Goal: Task Accomplishment & Management: Use online tool/utility

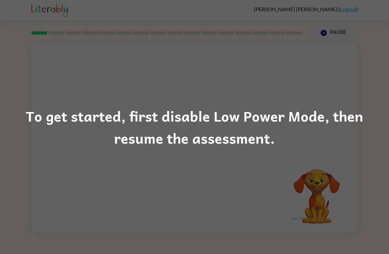
click at [237, 157] on div "To get started, first disable Low Power Mode, then resume the assessment." at bounding box center [194, 127] width 389 height 254
click at [228, 156] on div "To get started, first disable Low Power Mode, then resume the assessment." at bounding box center [194, 127] width 389 height 254
click at [296, 142] on div "To get started, first disable Low Power Mode, then resume the assessment." at bounding box center [194, 127] width 389 height 45
click at [296, 157] on div "To get started, first disable Low Power Mode, then resume the assessment." at bounding box center [194, 127] width 389 height 254
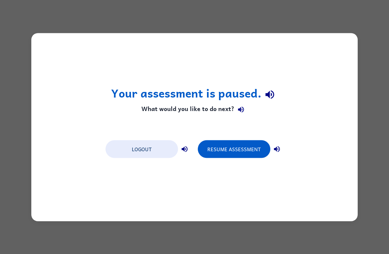
click at [232, 147] on button "Resume Assessment" at bounding box center [234, 149] width 73 height 18
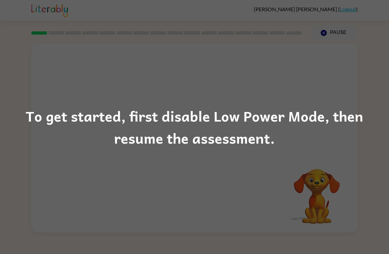
click at [253, 196] on div "To get started, first disable Low Power Mode, then resume the assessment." at bounding box center [194, 127] width 389 height 254
click at [262, 187] on div "To get started, first disable Low Power Mode, then resume the assessment." at bounding box center [194, 127] width 389 height 254
click at [256, 190] on div "To get started, first disable Low Power Mode, then resume the assessment." at bounding box center [194, 127] width 389 height 254
click at [246, 154] on div "To get started, first disable Low Power Mode, then resume the assessment." at bounding box center [194, 127] width 389 height 254
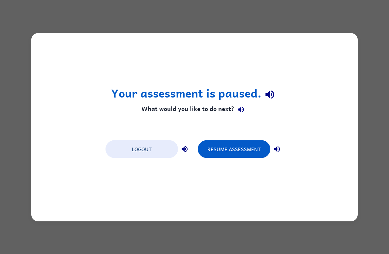
click at [235, 153] on button "Resume Assessment" at bounding box center [234, 149] width 73 height 18
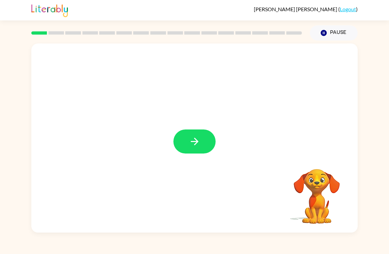
click at [185, 139] on button "button" at bounding box center [194, 142] width 42 height 24
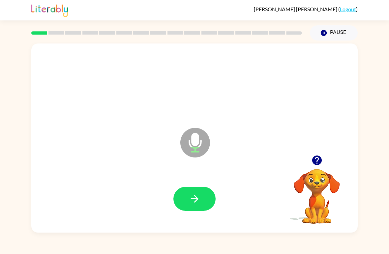
click at [194, 196] on icon "button" at bounding box center [195, 199] width 12 height 12
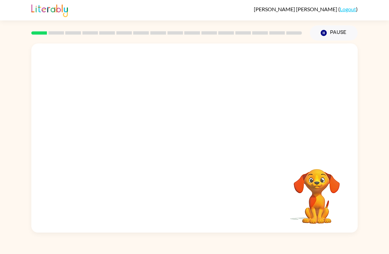
click at [338, 28] on button "Pause Pause" at bounding box center [334, 32] width 48 height 15
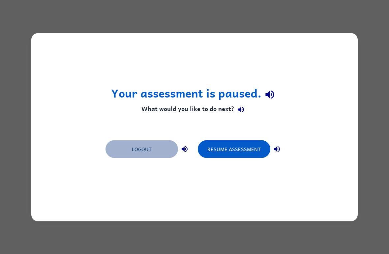
click at [144, 150] on button "Logout" at bounding box center [142, 149] width 73 height 18
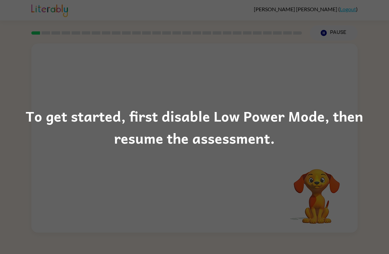
click at [253, 135] on div "To get started, first disable Low Power Mode, then resume the assessment." at bounding box center [194, 127] width 389 height 45
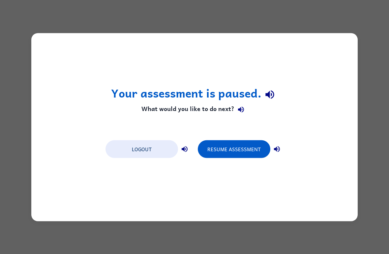
click at [241, 149] on button "Resume Assessment" at bounding box center [234, 149] width 73 height 18
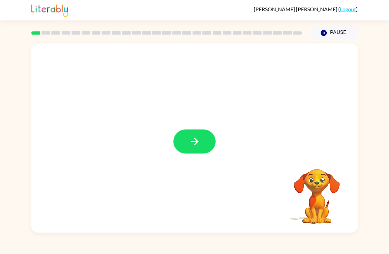
click at [202, 140] on button "button" at bounding box center [194, 142] width 42 height 24
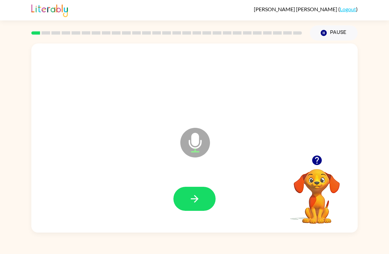
click at [201, 197] on button "button" at bounding box center [194, 199] width 42 height 24
click at [199, 198] on icon "button" at bounding box center [195, 199] width 12 height 12
click at [197, 197] on icon "button" at bounding box center [195, 199] width 12 height 12
click at [199, 198] on icon "button" at bounding box center [195, 199] width 12 height 12
click at [200, 198] on icon "button" at bounding box center [195, 199] width 12 height 12
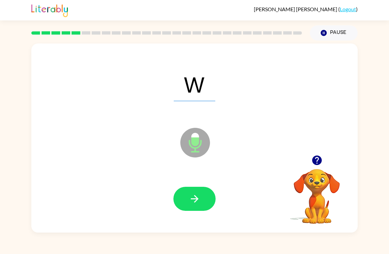
click at [200, 200] on icon "button" at bounding box center [195, 199] width 12 height 12
click at [201, 199] on button "button" at bounding box center [194, 199] width 42 height 24
click at [198, 198] on icon "button" at bounding box center [195, 199] width 8 height 8
click at [199, 199] on icon "button" at bounding box center [195, 199] width 12 height 12
click at [197, 199] on icon "button" at bounding box center [195, 199] width 12 height 12
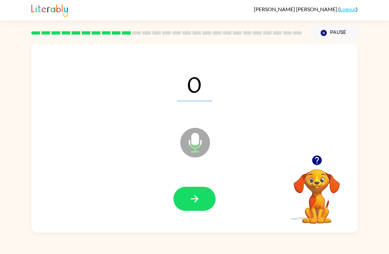
click at [196, 197] on icon "button" at bounding box center [195, 199] width 12 height 12
click at [198, 196] on icon "button" at bounding box center [195, 199] width 12 height 12
click at [199, 194] on icon "button" at bounding box center [195, 199] width 12 height 12
click at [201, 195] on button "button" at bounding box center [194, 199] width 42 height 24
click at [201, 193] on button "button" at bounding box center [194, 199] width 42 height 24
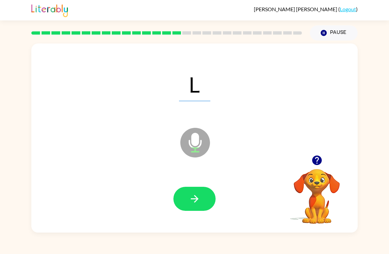
click at [201, 198] on button "button" at bounding box center [194, 199] width 42 height 24
click at [200, 198] on icon "button" at bounding box center [195, 199] width 12 height 12
click at [199, 197] on icon "button" at bounding box center [195, 199] width 12 height 12
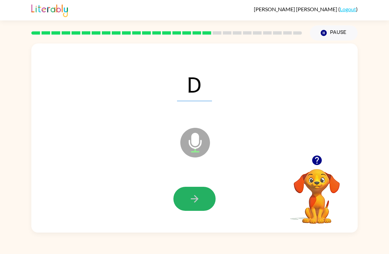
click at [196, 197] on icon "button" at bounding box center [195, 199] width 8 height 8
click at [200, 198] on button "button" at bounding box center [194, 199] width 42 height 24
click at [202, 198] on button "button" at bounding box center [194, 199] width 42 height 24
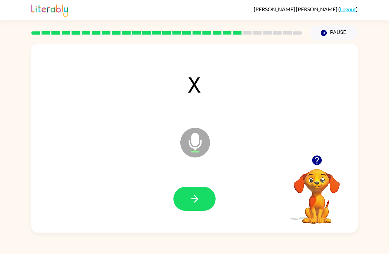
click at [198, 199] on icon "button" at bounding box center [195, 199] width 8 height 8
click at [202, 196] on button "button" at bounding box center [194, 199] width 42 height 24
click at [198, 200] on icon "button" at bounding box center [195, 199] width 12 height 12
click at [202, 198] on button "button" at bounding box center [194, 199] width 42 height 24
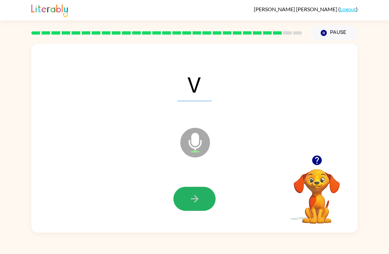
click at [201, 199] on button "button" at bounding box center [194, 199] width 42 height 24
click at [200, 198] on icon "button" at bounding box center [195, 199] width 12 height 12
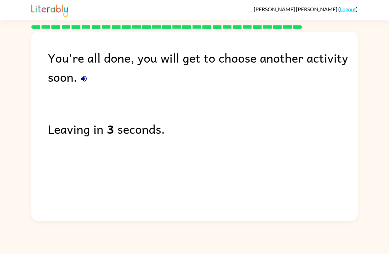
click at [356, 9] on link "Logout" at bounding box center [348, 9] width 16 height 6
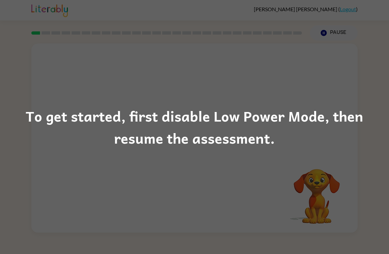
click at [211, 196] on div "To get started, first disable Low Power Mode, then resume the assessment." at bounding box center [194, 127] width 389 height 254
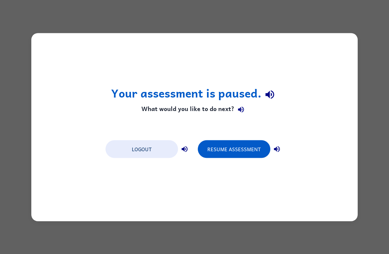
click at [235, 156] on button "Resume Assessment" at bounding box center [234, 149] width 73 height 18
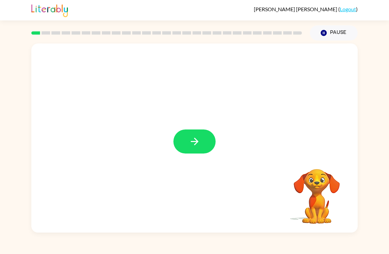
click at [191, 138] on icon "button" at bounding box center [195, 142] width 12 height 12
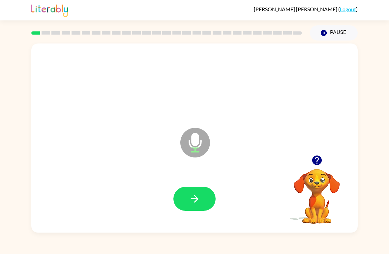
click at [192, 197] on icon "button" at bounding box center [195, 199] width 12 height 12
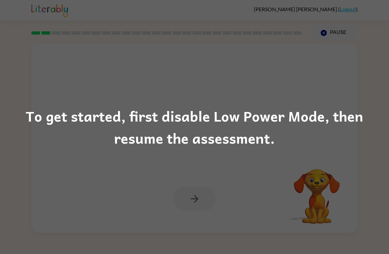
click at [247, 189] on div "To get started, first disable Low Power Mode, then resume the assessment." at bounding box center [194, 127] width 389 height 254
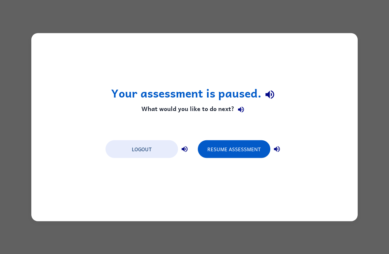
click at [240, 145] on button "Resume Assessment" at bounding box center [234, 149] width 73 height 18
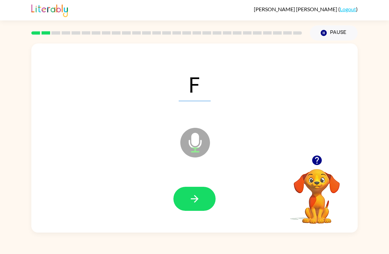
click at [198, 194] on icon "button" at bounding box center [195, 199] width 12 height 12
click at [202, 189] on button "button" at bounding box center [194, 199] width 42 height 24
click at [198, 194] on icon "button" at bounding box center [195, 199] width 12 height 12
click at [191, 198] on icon "button" at bounding box center [195, 199] width 12 height 12
click at [194, 199] on icon "button" at bounding box center [195, 199] width 8 height 8
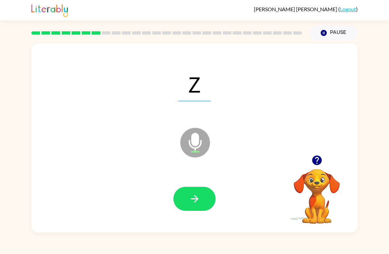
click at [195, 200] on icon "button" at bounding box center [195, 199] width 12 height 12
click at [199, 199] on icon "button" at bounding box center [195, 199] width 12 height 12
click at [201, 196] on button "button" at bounding box center [194, 199] width 42 height 24
click at [198, 197] on icon "button" at bounding box center [195, 199] width 12 height 12
click at [199, 199] on icon "button" at bounding box center [195, 199] width 12 height 12
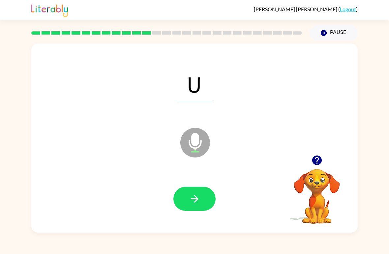
click at [201, 194] on button "button" at bounding box center [194, 199] width 42 height 24
click at [198, 197] on icon "button" at bounding box center [195, 199] width 12 height 12
click at [198, 199] on icon "button" at bounding box center [195, 199] width 12 height 12
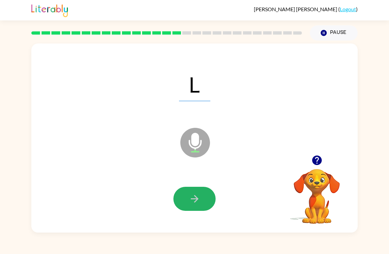
click at [200, 196] on button "button" at bounding box center [194, 199] width 42 height 24
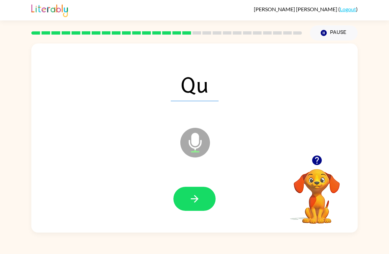
click at [209, 199] on button "button" at bounding box center [194, 199] width 42 height 24
click at [204, 195] on button "button" at bounding box center [194, 199] width 42 height 24
click at [203, 198] on button "button" at bounding box center [194, 199] width 42 height 24
click at [204, 199] on button "button" at bounding box center [194, 199] width 42 height 24
click at [208, 196] on button "button" at bounding box center [194, 199] width 42 height 24
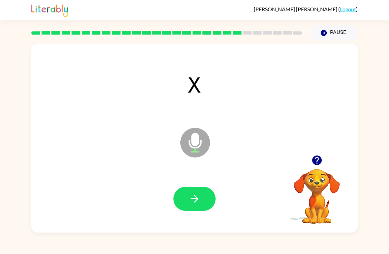
click at [208, 199] on button "button" at bounding box center [194, 199] width 42 height 24
click at [203, 199] on button "button" at bounding box center [194, 199] width 42 height 24
click at [201, 198] on button "button" at bounding box center [194, 199] width 42 height 24
click at [201, 201] on button "button" at bounding box center [194, 199] width 42 height 24
click at [201, 198] on button "button" at bounding box center [194, 199] width 42 height 24
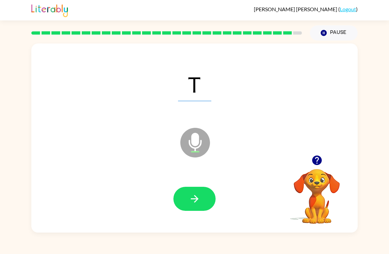
click at [199, 198] on icon "button" at bounding box center [195, 199] width 12 height 12
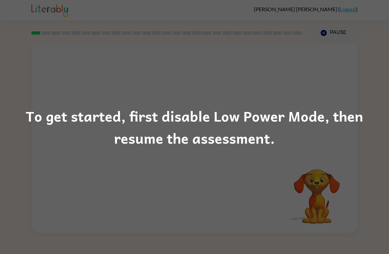
click at [238, 192] on div "To get started, first disable Low Power Mode, then resume the assessment." at bounding box center [194, 127] width 389 height 254
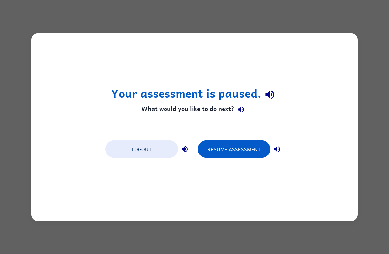
click at [249, 154] on button "Resume Assessment" at bounding box center [234, 149] width 73 height 18
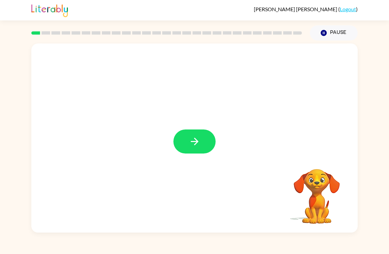
click at [201, 138] on button "button" at bounding box center [194, 142] width 42 height 24
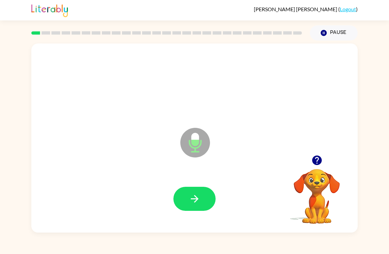
click at [213, 142] on icon "Microphone The Microphone is here when it is your turn to talk" at bounding box center [228, 150] width 99 height 49
click at [193, 197] on icon "button" at bounding box center [195, 199] width 12 height 12
click at [196, 194] on icon "button" at bounding box center [195, 199] width 12 height 12
click at [197, 192] on button "button" at bounding box center [194, 199] width 42 height 24
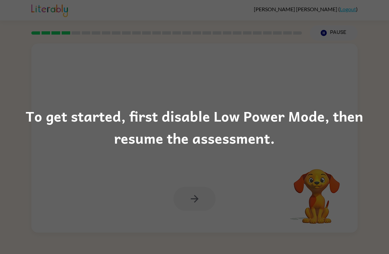
click at [197, 195] on div "To get started, first disable Low Power Mode, then resume the assessment." at bounding box center [194, 127] width 389 height 254
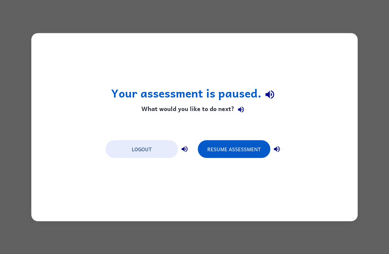
click at [246, 145] on button "Resume Assessment" at bounding box center [234, 149] width 73 height 18
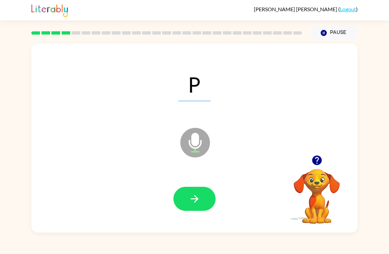
click at [194, 197] on icon "button" at bounding box center [195, 199] width 12 height 12
click at [195, 194] on icon "button" at bounding box center [195, 199] width 12 height 12
click at [198, 198] on icon "button" at bounding box center [195, 199] width 12 height 12
click at [200, 197] on button "button" at bounding box center [194, 199] width 42 height 24
click at [199, 200] on icon "button" at bounding box center [195, 199] width 12 height 12
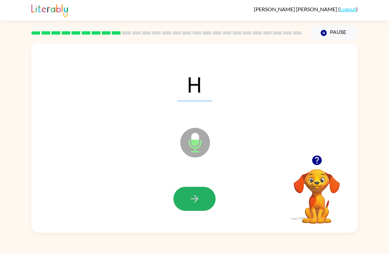
click at [198, 198] on icon "button" at bounding box center [195, 199] width 12 height 12
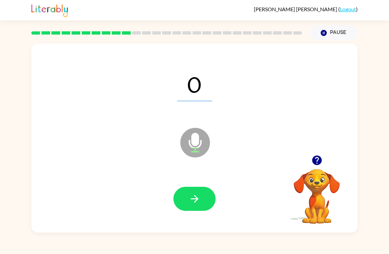
click at [199, 196] on icon "button" at bounding box center [195, 199] width 12 height 12
click at [202, 196] on button "button" at bounding box center [194, 199] width 42 height 24
click at [198, 200] on icon "button" at bounding box center [195, 199] width 8 height 8
click at [200, 196] on icon "button" at bounding box center [195, 199] width 12 height 12
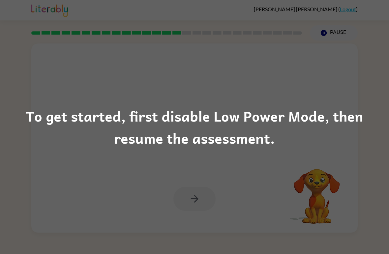
click at [208, 213] on div "To get started, first disable Low Power Mode, then resume the assessment." at bounding box center [194, 127] width 389 height 254
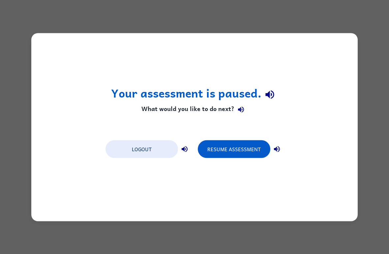
click at [232, 142] on button "Resume Assessment" at bounding box center [234, 149] width 73 height 18
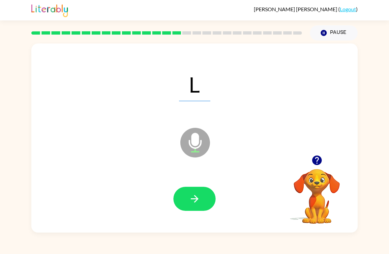
click at [200, 194] on icon "button" at bounding box center [195, 199] width 12 height 12
click at [195, 200] on icon "button" at bounding box center [195, 199] width 12 height 12
click at [301, 249] on div "Luis-Roberto Jaime-Otero ( Logout ) Pause Pause M Microphone The Microphone is …" at bounding box center [194, 127] width 389 height 254
click at [209, 196] on button "button" at bounding box center [194, 199] width 42 height 24
click at [196, 196] on icon "button" at bounding box center [195, 199] width 12 height 12
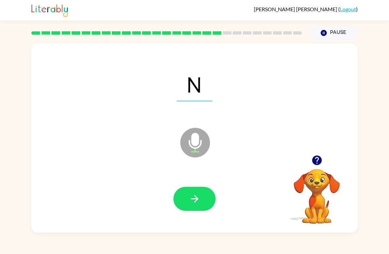
click at [191, 198] on icon "button" at bounding box center [195, 199] width 12 height 12
click at [196, 196] on icon "button" at bounding box center [195, 199] width 12 height 12
click at [199, 198] on icon "button" at bounding box center [195, 199] width 12 height 12
click at [199, 196] on icon "button" at bounding box center [195, 199] width 12 height 12
click at [195, 198] on icon "button" at bounding box center [195, 199] width 12 height 12
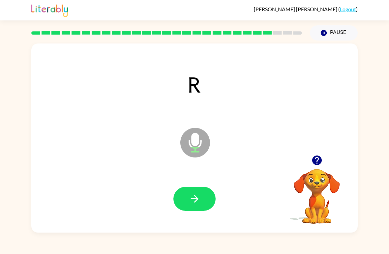
click at [202, 200] on button "button" at bounding box center [194, 199] width 42 height 24
click at [194, 198] on icon "button" at bounding box center [195, 199] width 12 height 12
click at [198, 199] on icon "button" at bounding box center [195, 199] width 8 height 8
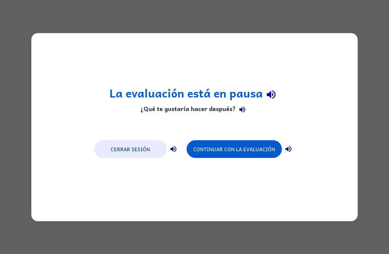
click at [244, 151] on button "Continuar con la evaluación" at bounding box center [234, 149] width 95 height 18
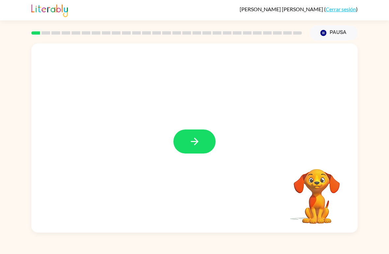
click at [196, 142] on icon "button" at bounding box center [195, 142] width 12 height 12
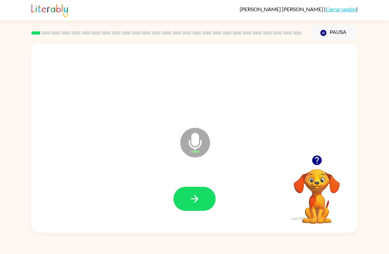
click at [195, 200] on icon "button" at bounding box center [195, 199] width 12 height 12
click at [195, 198] on icon "button" at bounding box center [195, 199] width 12 height 12
click at [196, 198] on icon "button" at bounding box center [195, 199] width 12 height 12
click at [191, 203] on icon "button" at bounding box center [195, 199] width 12 height 12
click at [196, 197] on icon "button" at bounding box center [195, 199] width 8 height 8
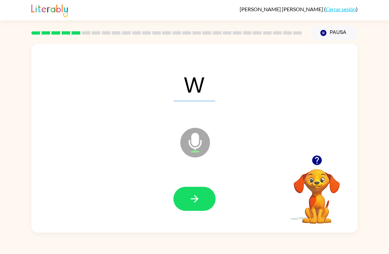
click at [195, 201] on icon "button" at bounding box center [195, 199] width 12 height 12
click at [197, 200] on icon "button" at bounding box center [195, 199] width 8 height 8
click at [197, 198] on icon "button" at bounding box center [195, 199] width 8 height 8
click at [205, 201] on button "button" at bounding box center [194, 199] width 42 height 24
click at [198, 197] on icon "button" at bounding box center [195, 199] width 12 height 12
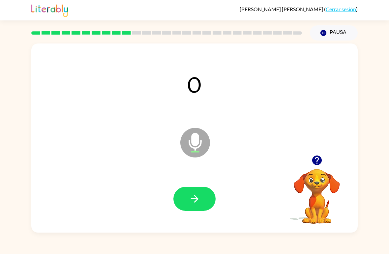
click at [196, 199] on icon "button" at bounding box center [195, 199] width 12 height 12
click at [199, 196] on icon "button" at bounding box center [195, 199] width 12 height 12
click at [206, 198] on button "button" at bounding box center [194, 199] width 42 height 24
click at [202, 201] on button "button" at bounding box center [194, 199] width 42 height 24
click at [200, 199] on icon "button" at bounding box center [195, 199] width 12 height 12
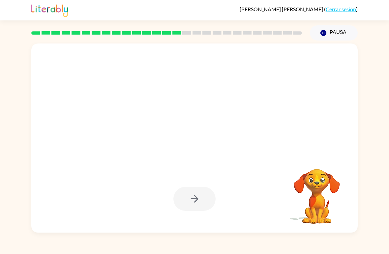
click at [312, 175] on video "Tu navegador debe admitir la reproducción de archivos .mp4 para usar Literably.…" at bounding box center [317, 192] width 66 height 66
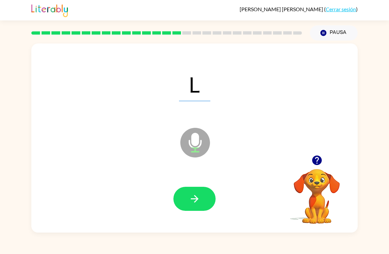
click at [194, 197] on icon "button" at bounding box center [195, 199] width 12 height 12
click at [200, 198] on button "button" at bounding box center [194, 199] width 42 height 24
click at [200, 198] on icon "button" at bounding box center [195, 199] width 12 height 12
click at [196, 200] on icon "button" at bounding box center [195, 199] width 12 height 12
click at [193, 201] on icon "button" at bounding box center [195, 199] width 12 height 12
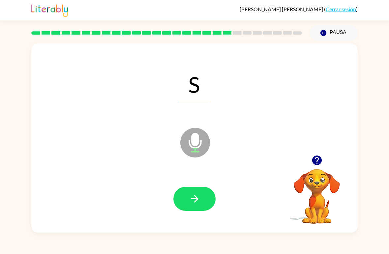
click at [197, 198] on icon "button" at bounding box center [195, 199] width 12 height 12
click at [195, 198] on icon "button" at bounding box center [195, 199] width 12 height 12
click at [198, 198] on icon "button" at bounding box center [195, 199] width 12 height 12
click at [196, 203] on icon "button" at bounding box center [195, 199] width 12 height 12
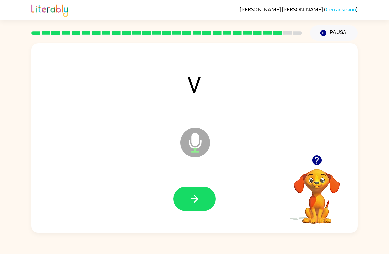
click at [195, 202] on icon "button" at bounding box center [195, 199] width 12 height 12
click at [200, 196] on icon "button" at bounding box center [195, 199] width 12 height 12
